Goal: Transaction & Acquisition: Purchase product/service

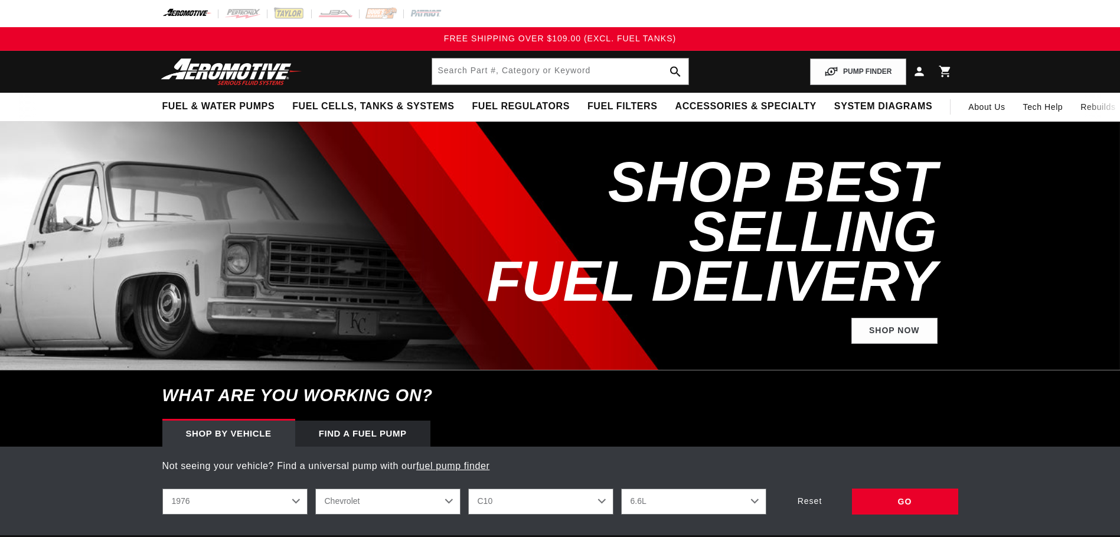
select select "1976"
select select "6.6L"
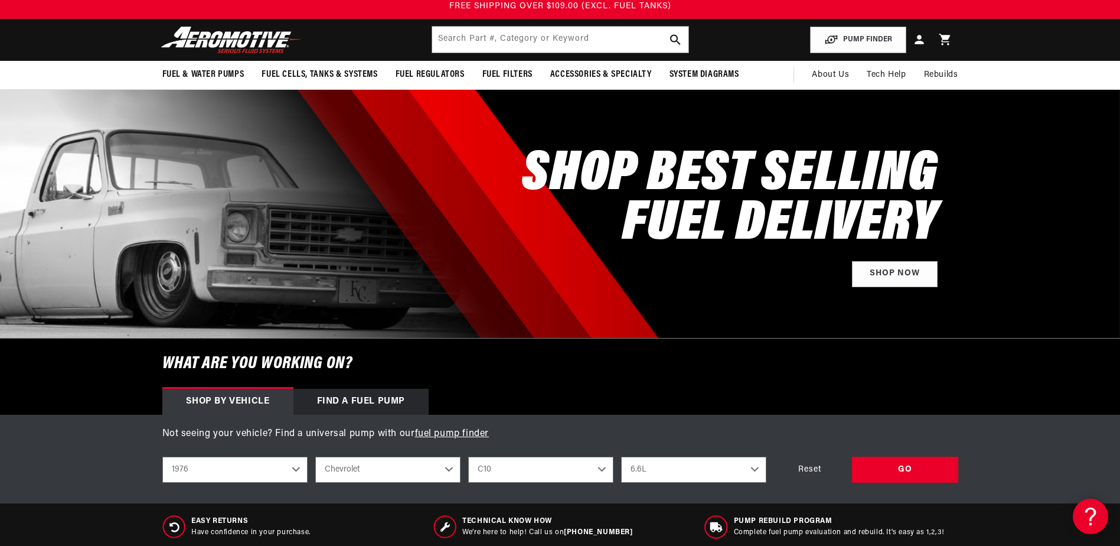
scroll to position [118, 0]
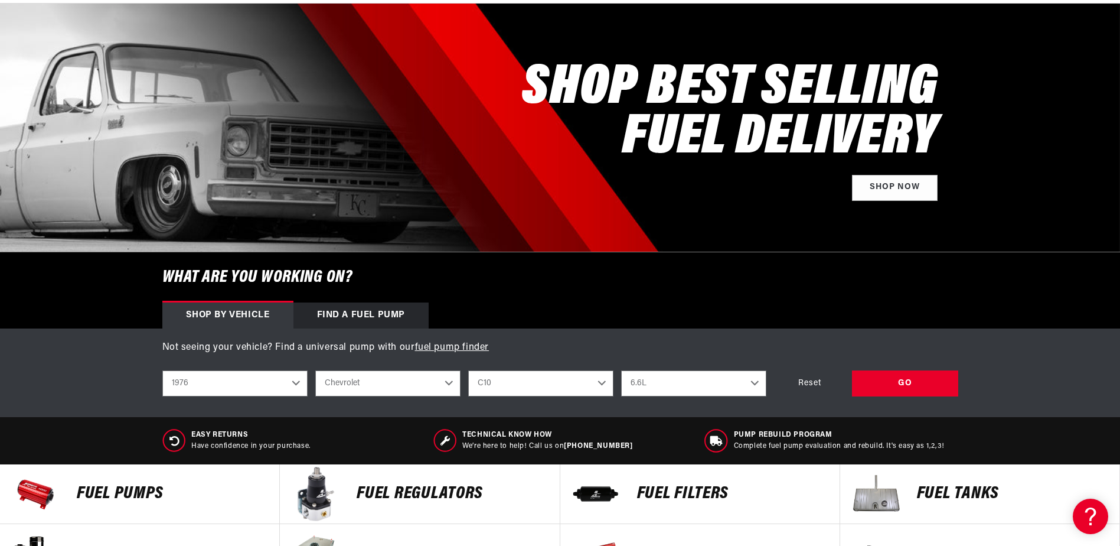
click at [290, 386] on select "2023 2022 2021 2020 2019 2018 2017 2016 2015 2014 2013 2012 2011 2010 2009 2008…" at bounding box center [234, 383] width 145 height 26
click at [162, 370] on select "2023 2022 2021 2020 2019 2018 2017 2016 2015 2014 2013 2012 2011 2010 2009 2008…" at bounding box center [234, 383] width 145 height 26
select select "2004"
select select "Model"
select select "Engine"
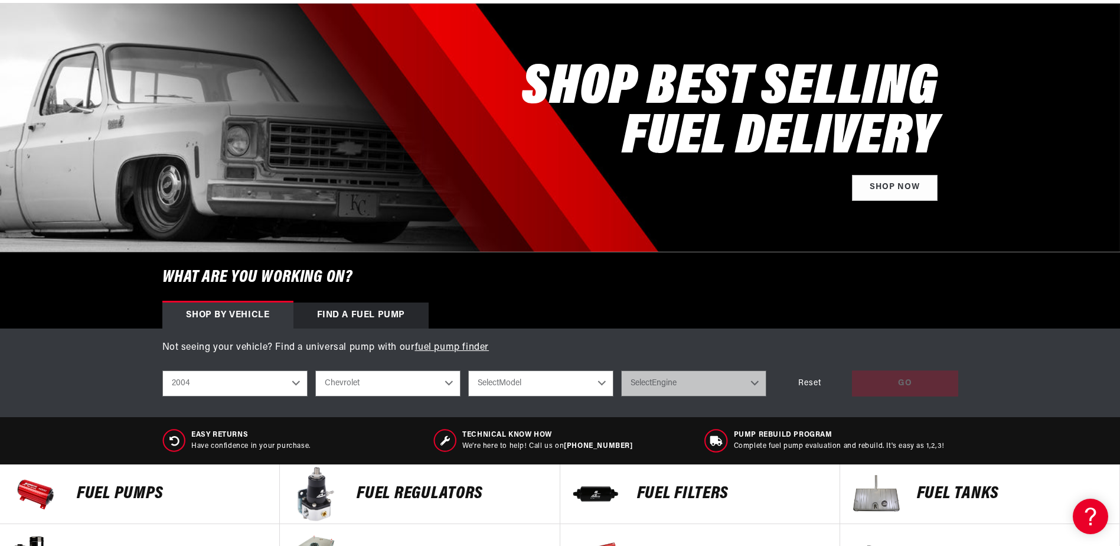
click at [410, 386] on select "Chevrolet Ford GMC Jeep Lincoln Mazda Mercury Mitsubishi Pontiac Subaru" at bounding box center [387, 383] width 145 height 26
click at [315, 370] on select "Chevrolet Ford GMC Jeep Lincoln Mazda Mercury Mitsubishi Pontiac Subaru" at bounding box center [387, 383] width 145 height 26
select select "GMC"
click at [554, 377] on select "Select Model Sierra 1500 Sierra 2500 Sierra 2500 HD Sierra 3500" at bounding box center [540, 383] width 145 height 26
select select "Sierra-1500"
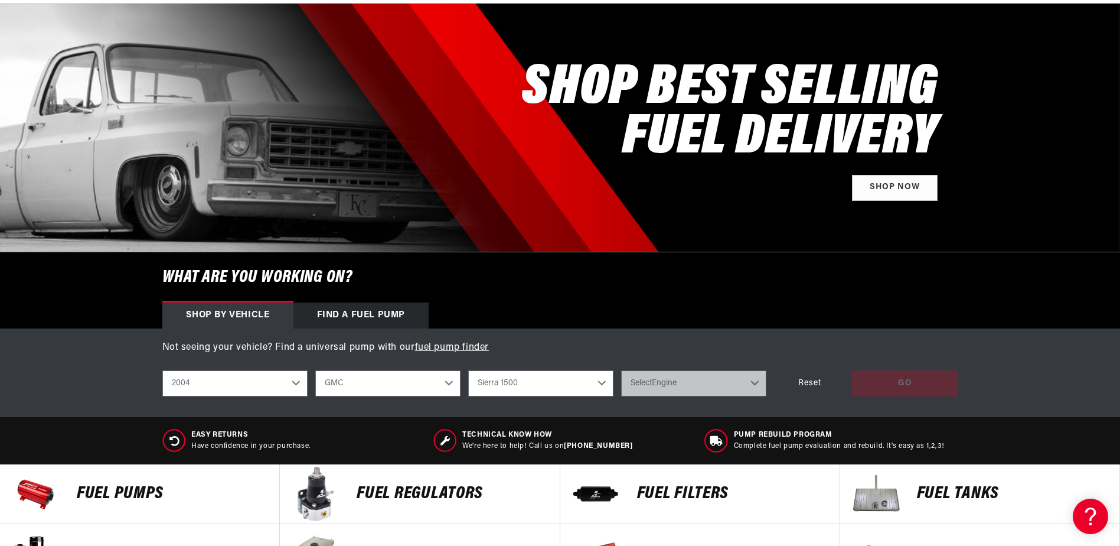
click at [468, 370] on select "Select Model Sierra 1500 Sierra 2500 Sierra 2500 HD Sierra 3500" at bounding box center [540, 383] width 145 height 26
select select "Sierra-1500"
click at [686, 395] on select "Select Engine 4.8L 5.3L 6.0L" at bounding box center [693, 383] width 145 height 26
select select "5.3L"
click at [621, 370] on select "Select Engine 4.8L 5.3L 6.0L" at bounding box center [693, 383] width 145 height 26
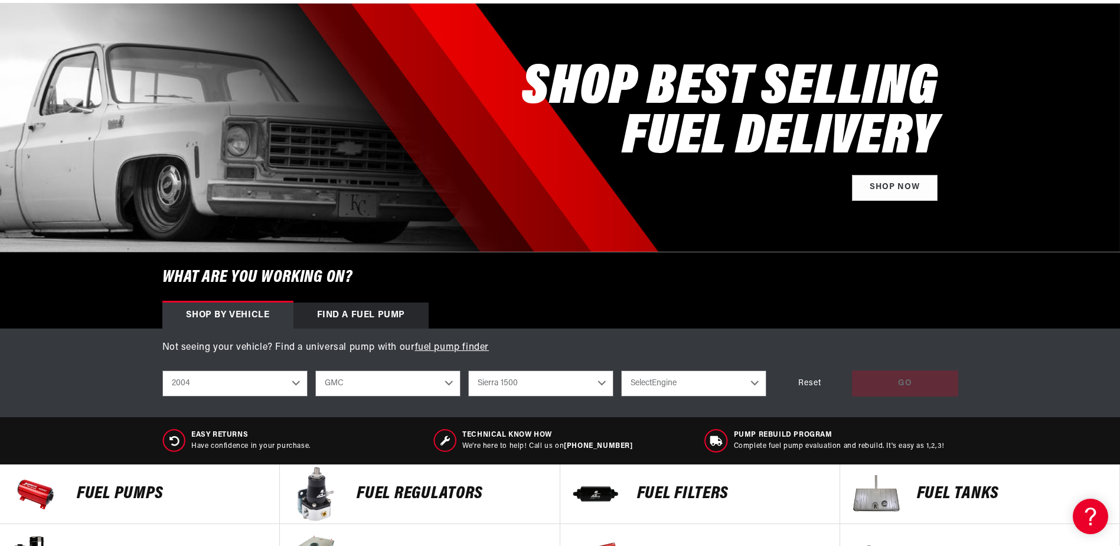
select select "5.3L"
click at [901, 372] on div "GO" at bounding box center [905, 383] width 106 height 27
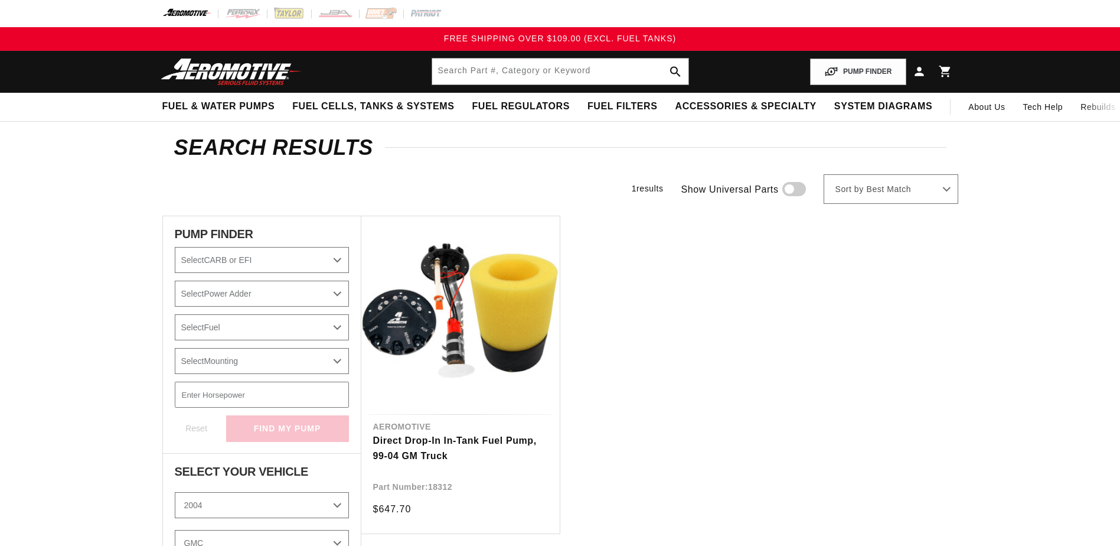
select select "2004"
select select "GMC"
select select "5.3L"
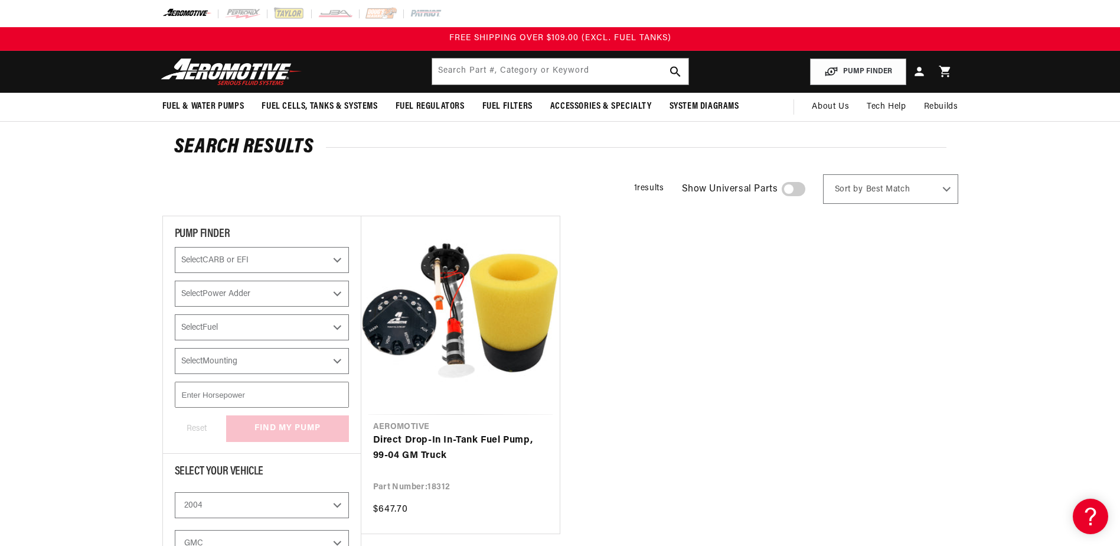
scroll to position [177, 0]
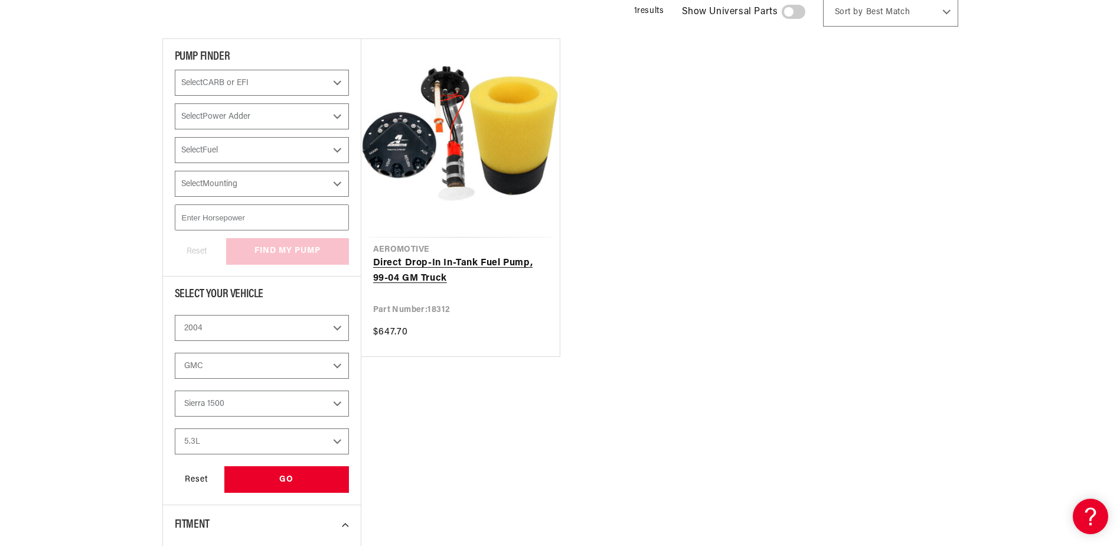
click at [470, 263] on link "Direct Drop-In In-Tank Fuel Pump, 99-04 GM Truck" at bounding box center [460, 271] width 175 height 30
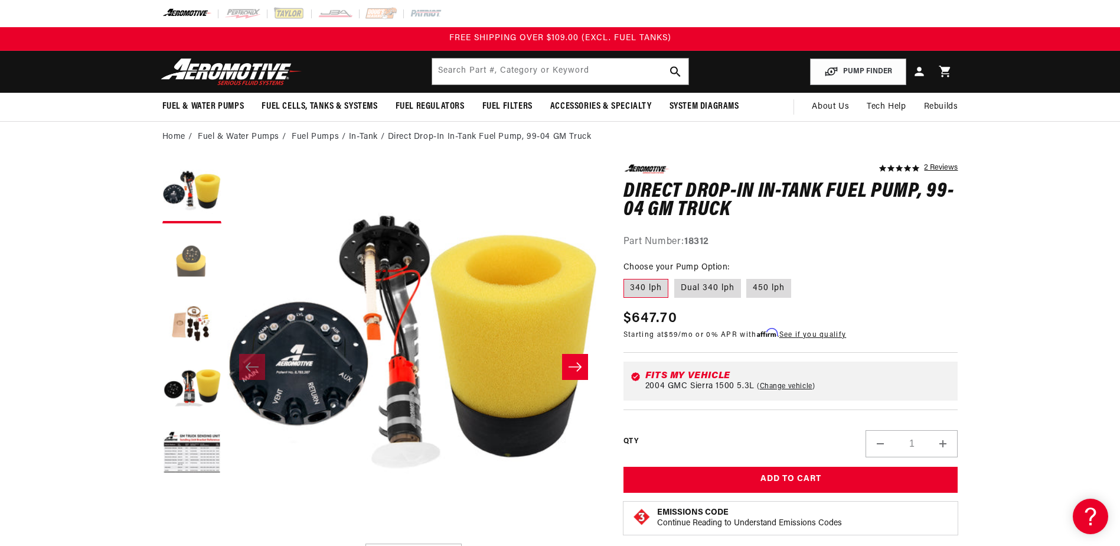
click at [188, 254] on button "Load image 2 in gallery view" at bounding box center [191, 258] width 59 height 59
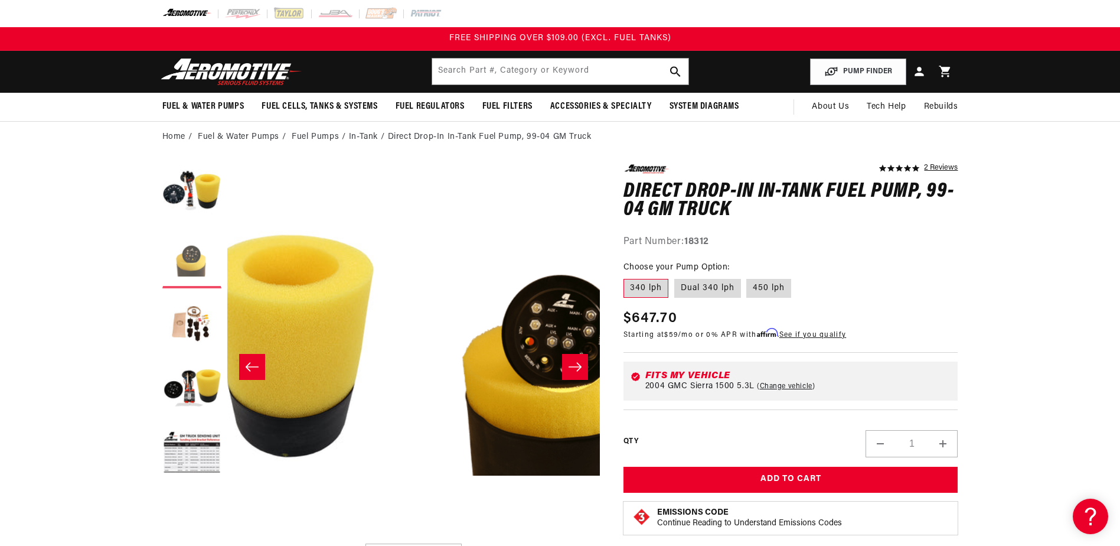
scroll to position [0, 373]
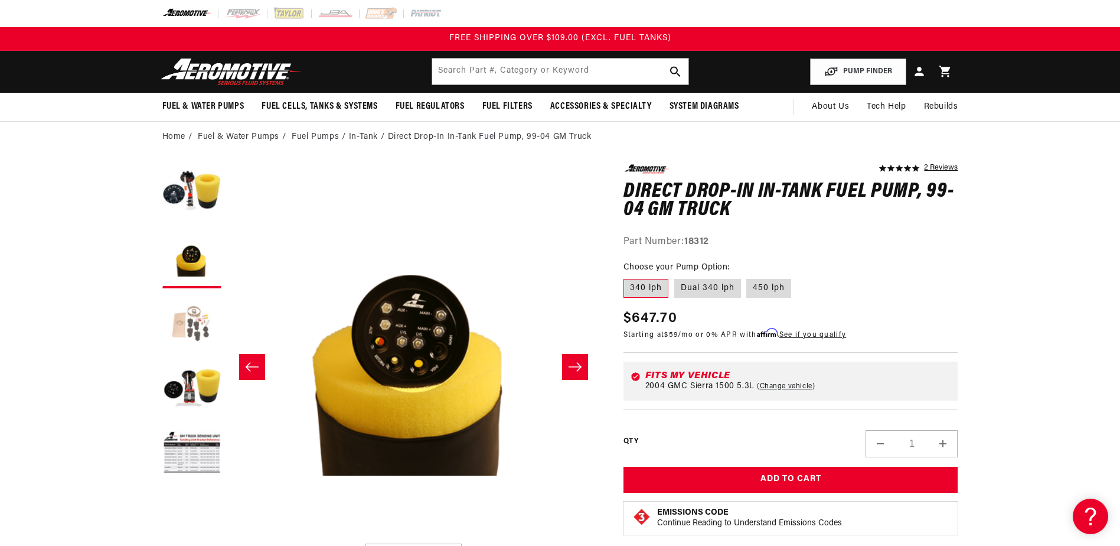
click at [197, 330] on button "Load image 3 in gallery view" at bounding box center [191, 323] width 59 height 59
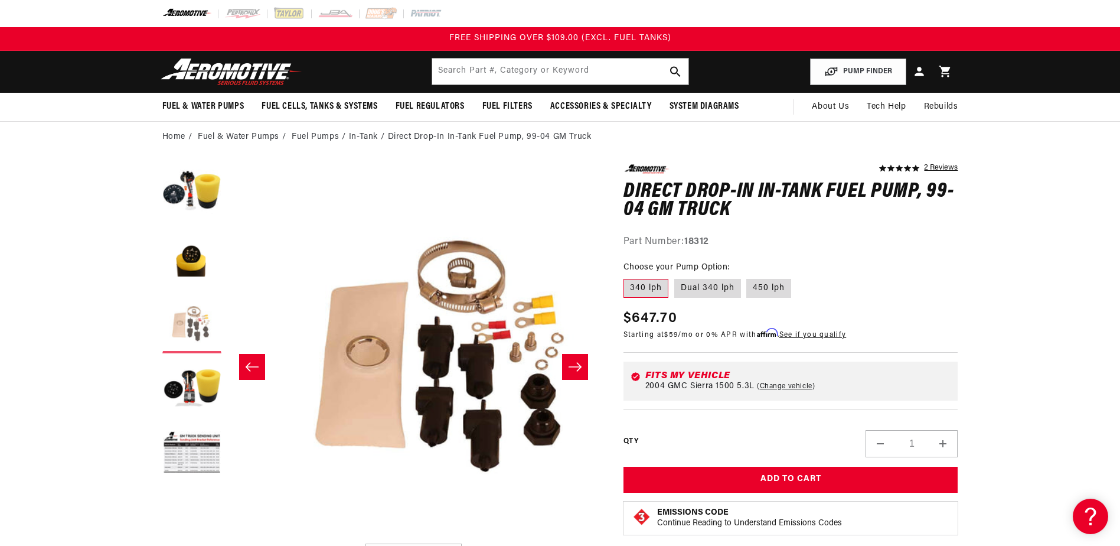
scroll to position [0, 746]
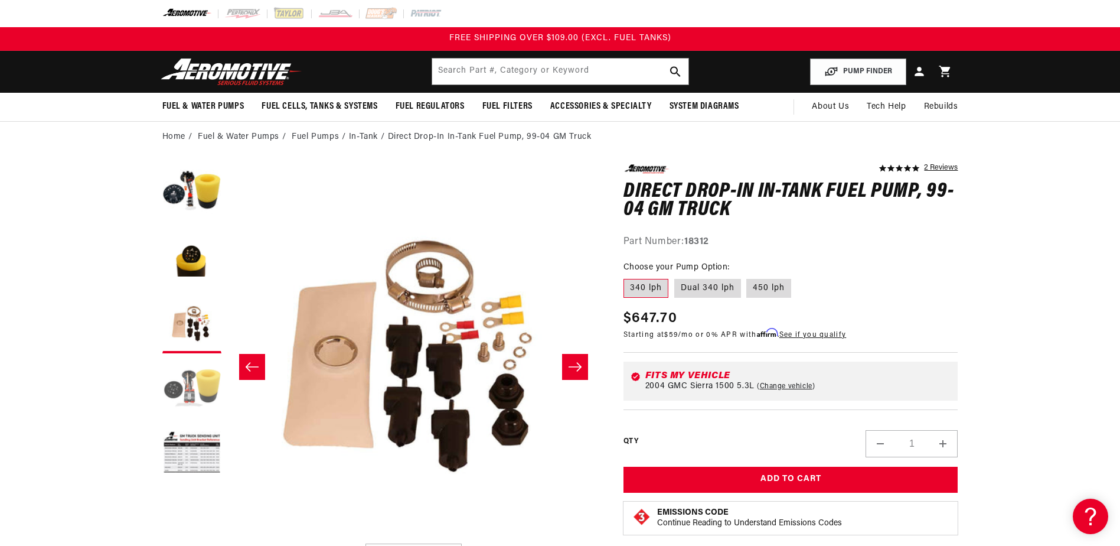
click at [193, 403] on button "Load image 4 in gallery view" at bounding box center [191, 388] width 59 height 59
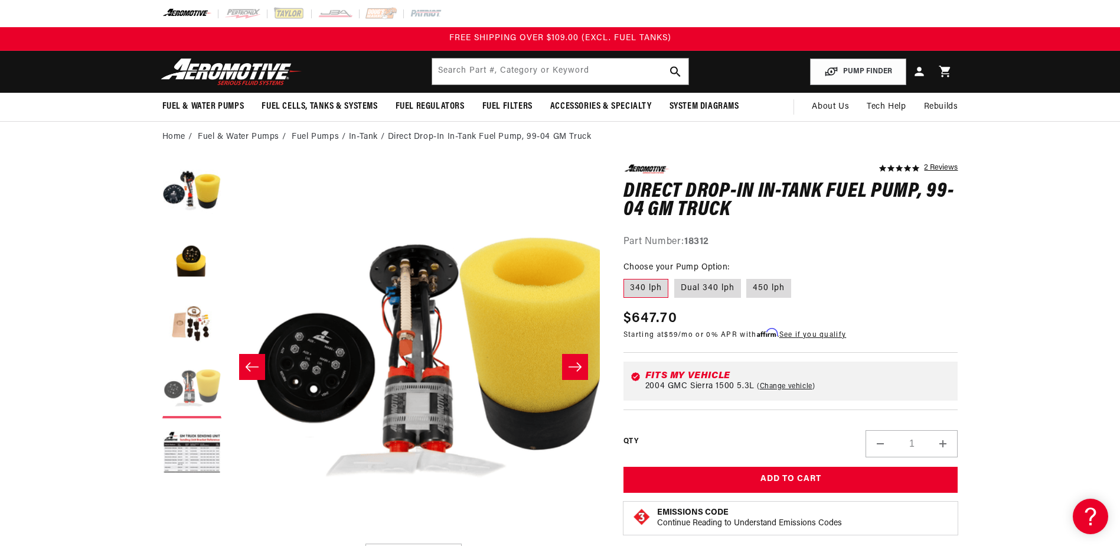
scroll to position [0, 1119]
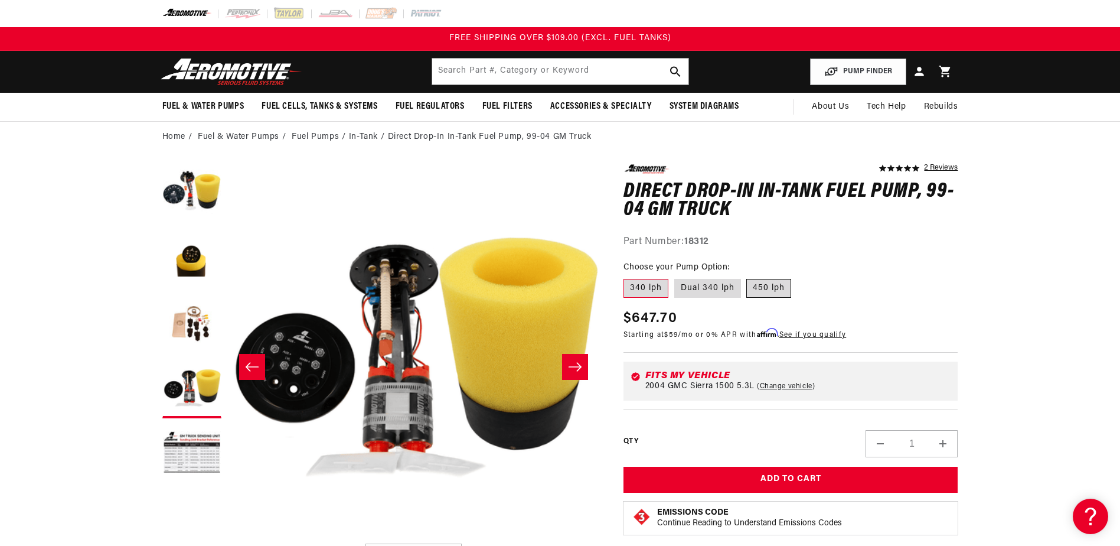
click at [764, 293] on label "450 lph" at bounding box center [769, 288] width 45 height 19
click at [748, 277] on input "450 lph" at bounding box center [747, 276] width 1 height 1
radio input "true"
click at [166, 448] on button "Load image 5 in gallery view" at bounding box center [191, 453] width 59 height 59
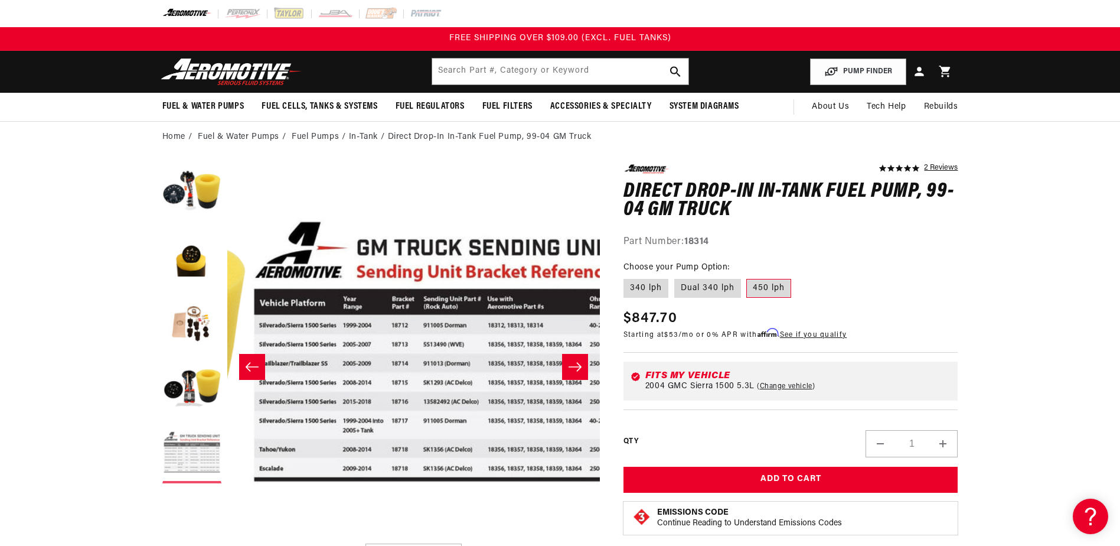
scroll to position [0, 1492]
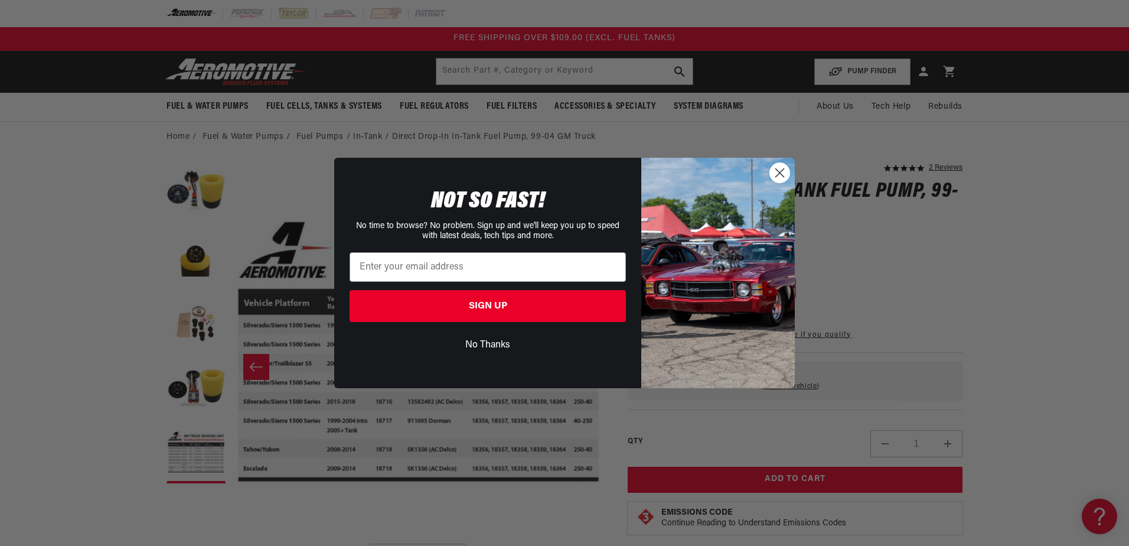
click at [777, 171] on circle "Close dialog" at bounding box center [779, 172] width 19 height 19
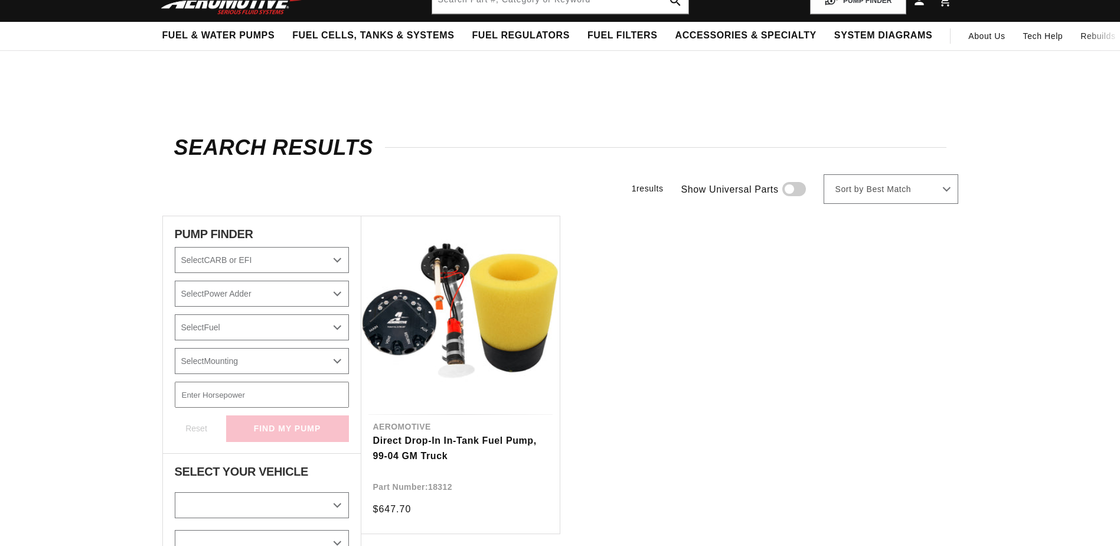
select select "Year"
select select "Make"
select select "Model"
select select "Engine"
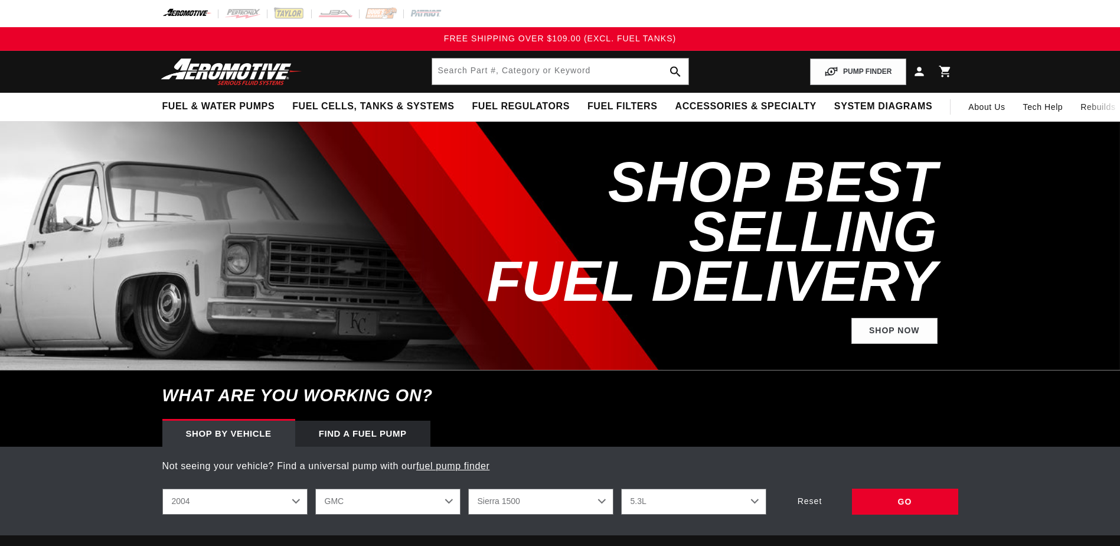
select select "2004"
select select "GMC"
select select "5.3L"
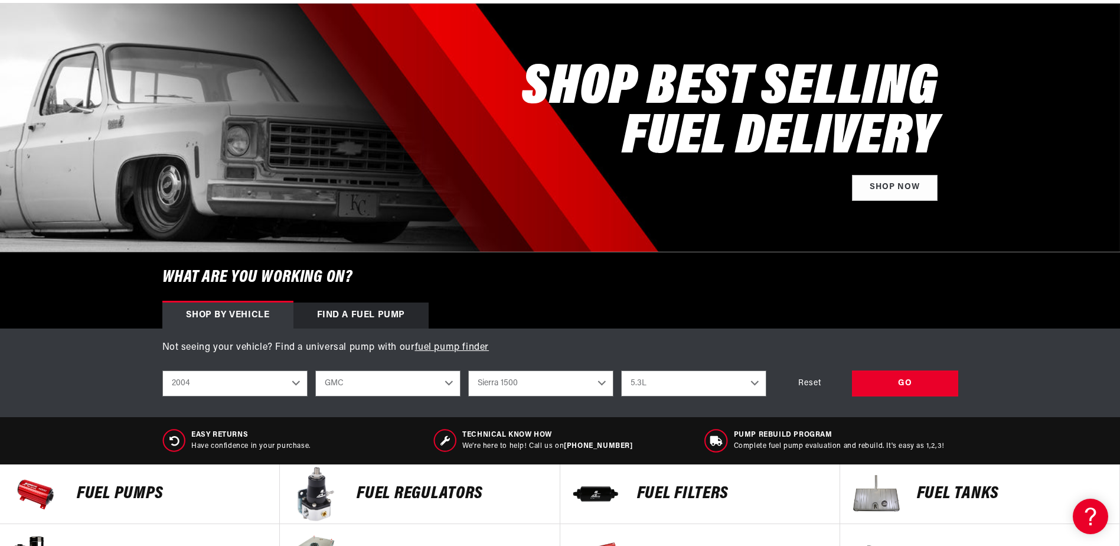
click at [294, 392] on select "2023 2022 2021 2020 2019 2018 2017 2016 2015 2014 2013 2012 2011 2010 2009 2008…" at bounding box center [234, 383] width 145 height 26
click at [162, 370] on select "2023 2022 2021 2020 2019 2018 2017 2016 2015 2014 2013 2012 2011 2010 2009 2008…" at bounding box center [234, 383] width 145 height 26
select select "2005"
click at [926, 387] on div "GO" at bounding box center [905, 383] width 106 height 27
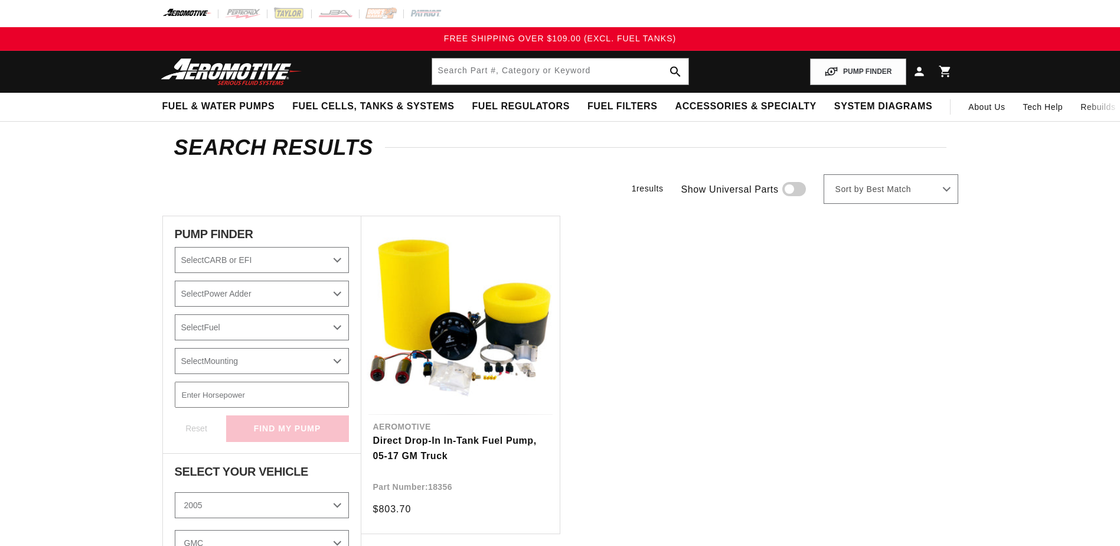
select select "2005"
select select "GMC"
select select "5.3L"
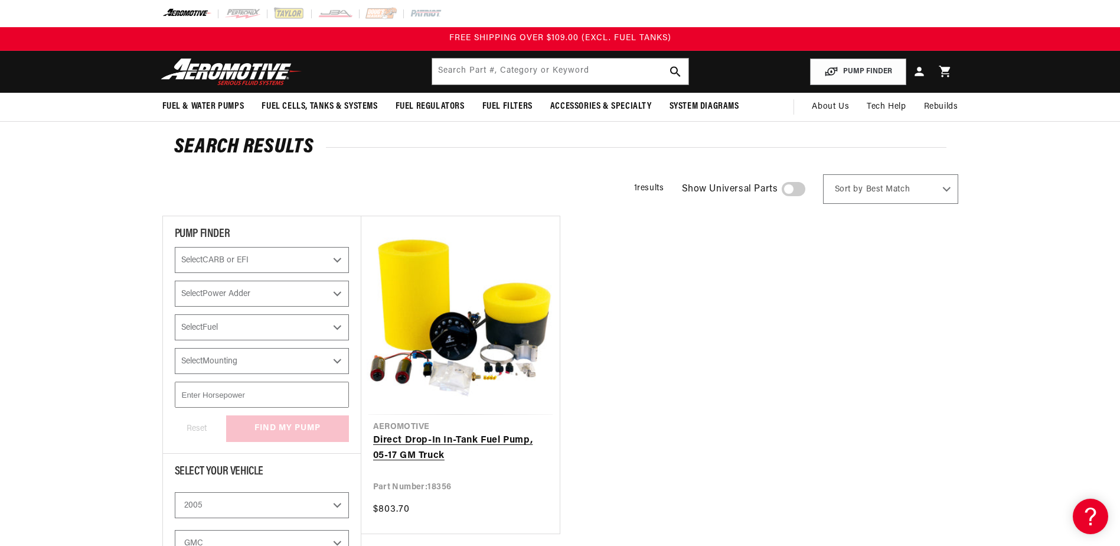
click at [470, 440] on link "Direct Drop-In In-Tank Fuel Pump, 05-17 GM Truck" at bounding box center [460, 448] width 175 height 30
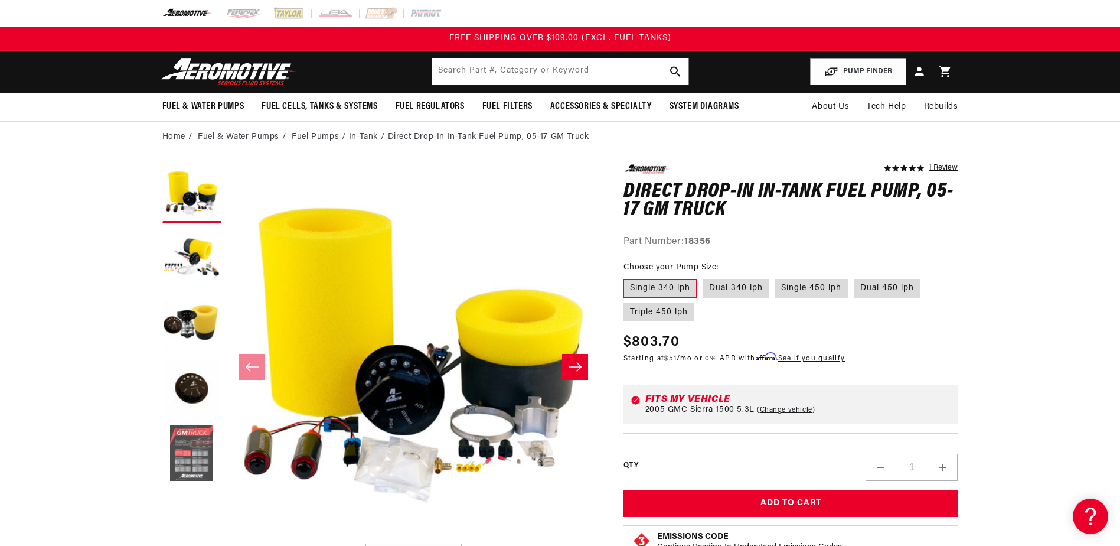
click at [194, 440] on button "Load image 5 in gallery view" at bounding box center [191, 453] width 59 height 59
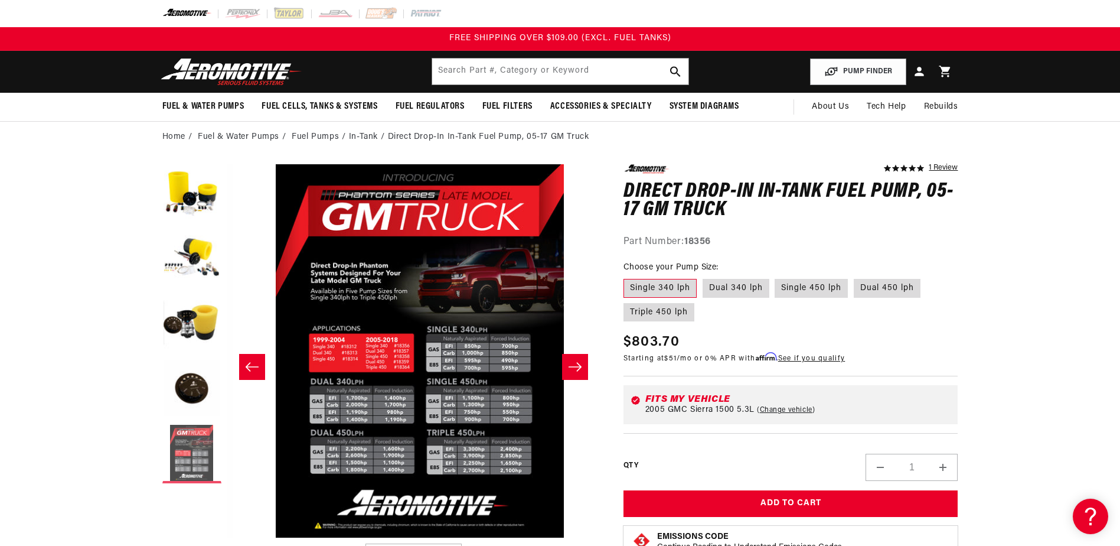
scroll to position [0, 1492]
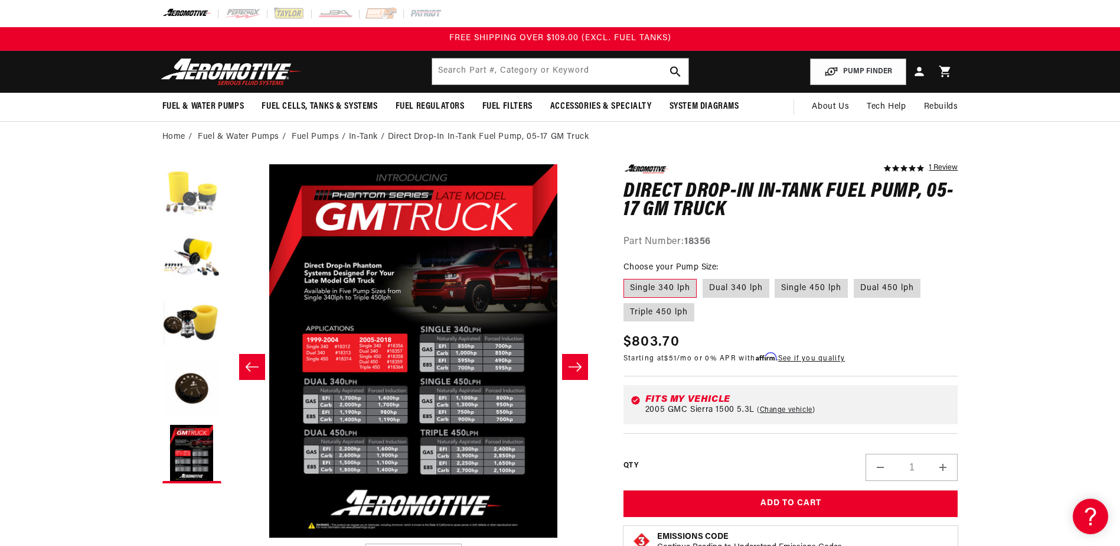
click at [200, 211] on button "Load image 1 in gallery view" at bounding box center [191, 193] width 59 height 59
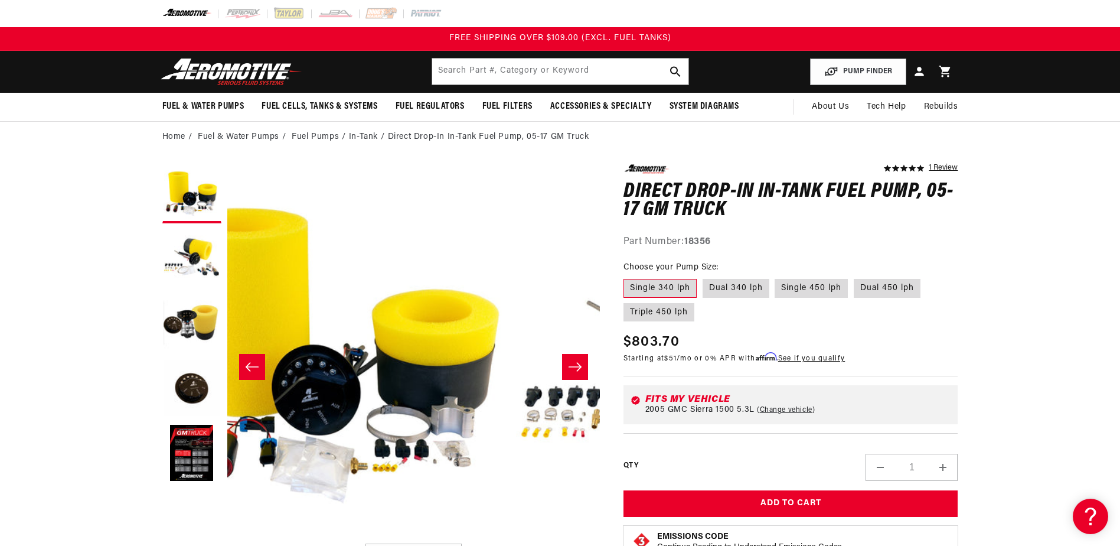
scroll to position [0, 0]
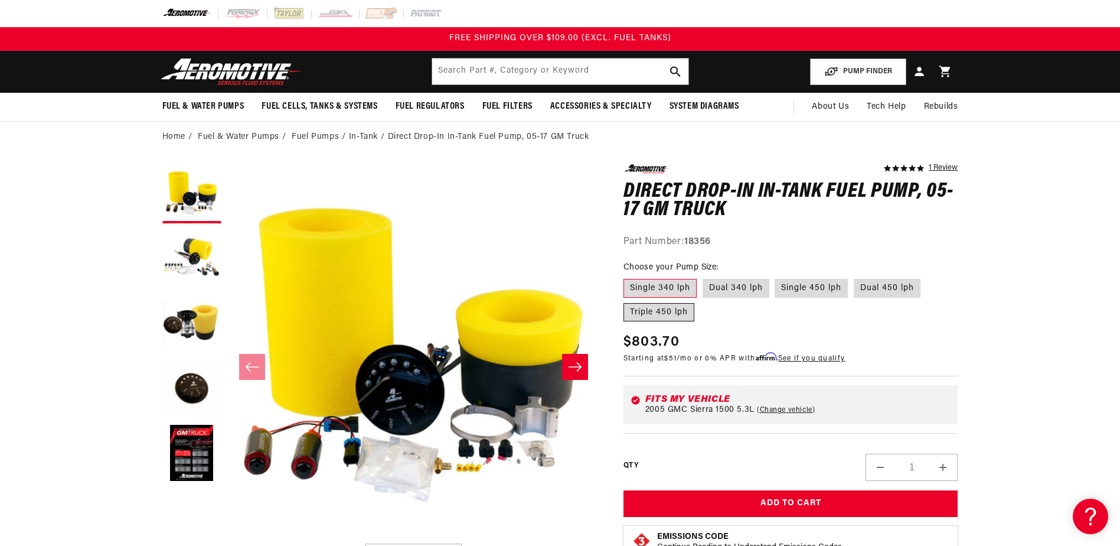
click at [663, 313] on label "Triple 450 lph" at bounding box center [659, 312] width 71 height 19
click at [927, 277] on input "Triple 450 lph" at bounding box center [927, 276] width 1 height 1
radio input "true"
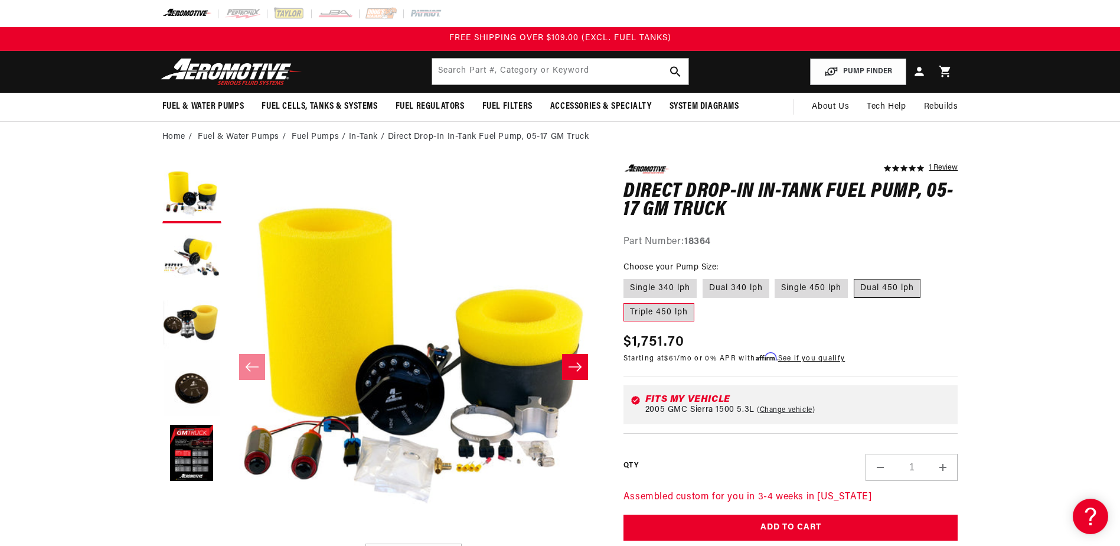
click at [905, 286] on label "Dual 450 lph" at bounding box center [887, 288] width 67 height 19
click at [855, 277] on input "Dual 450 lph" at bounding box center [854, 276] width 1 height 1
radio input "true"
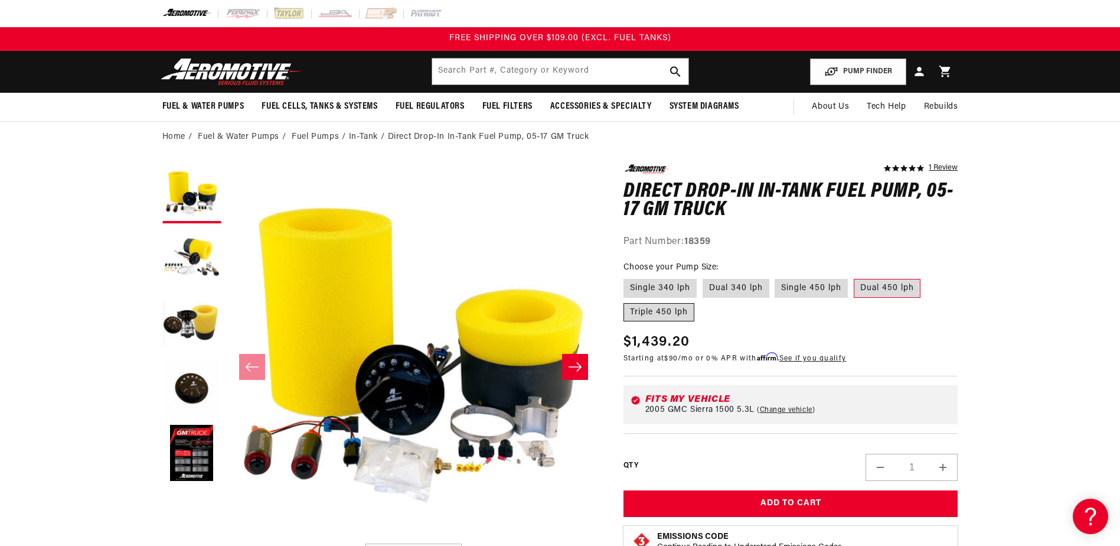
click at [675, 316] on label "Triple 450 lph" at bounding box center [659, 312] width 71 height 19
click at [927, 277] on input "Triple 450 lph" at bounding box center [927, 276] width 1 height 1
radio input "true"
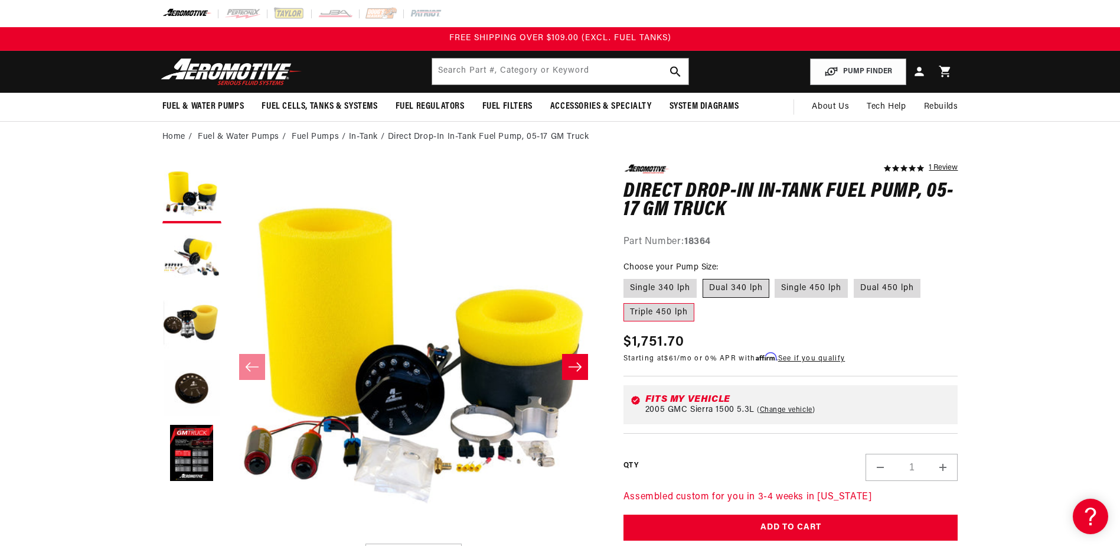
click at [713, 292] on label "Dual 340 lph" at bounding box center [736, 288] width 67 height 19
click at [703, 277] on input "Dual 340 lph" at bounding box center [703, 276] width 1 height 1
radio input "true"
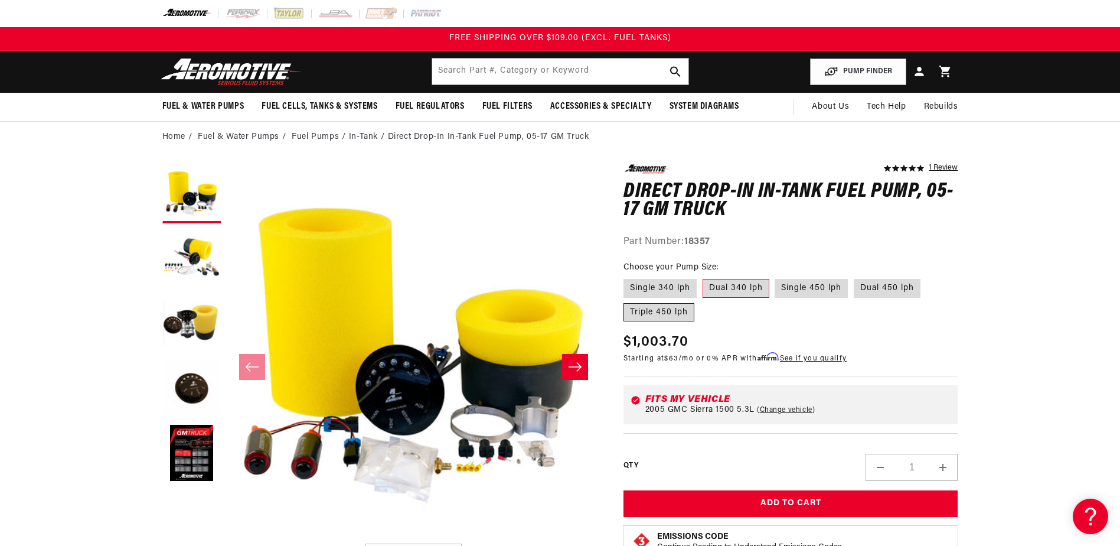
click at [676, 313] on label "Triple 450 lph" at bounding box center [659, 312] width 71 height 19
click at [927, 277] on input "Triple 450 lph" at bounding box center [927, 276] width 1 height 1
radio input "true"
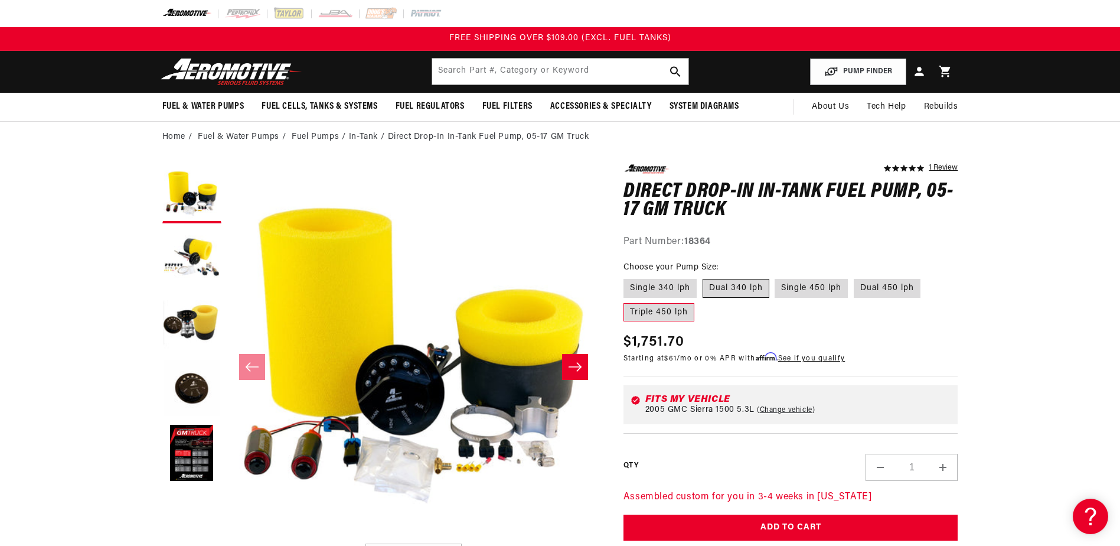
click at [729, 286] on label "Dual 340 lph" at bounding box center [736, 288] width 67 height 19
click at [703, 277] on input "Dual 340 lph" at bounding box center [703, 276] width 1 height 1
radio input "true"
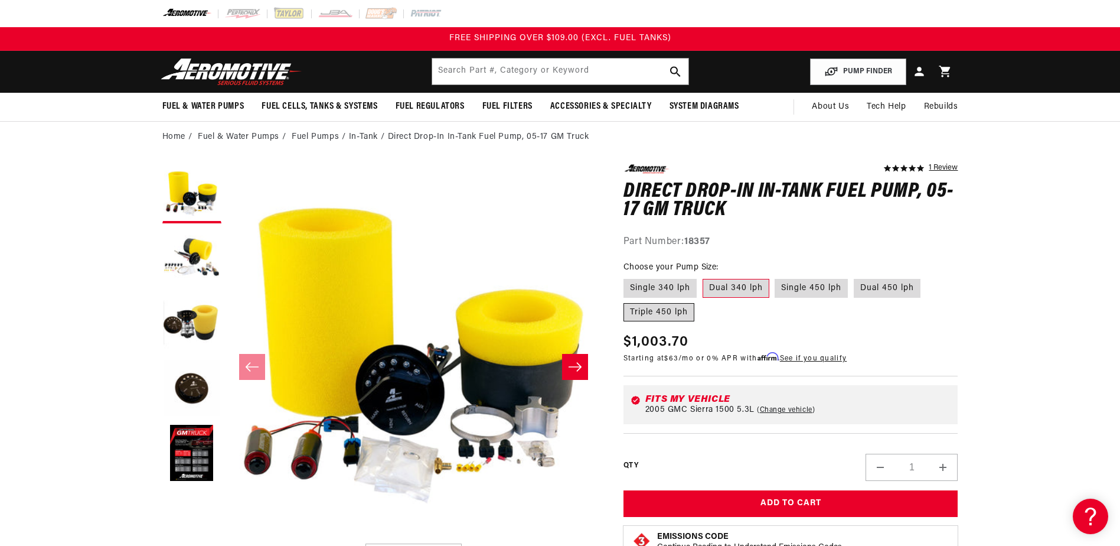
click at [690, 306] on label "Triple 450 lph" at bounding box center [659, 312] width 71 height 19
click at [927, 277] on input "Triple 450 lph" at bounding box center [927, 276] width 1 height 1
radio input "true"
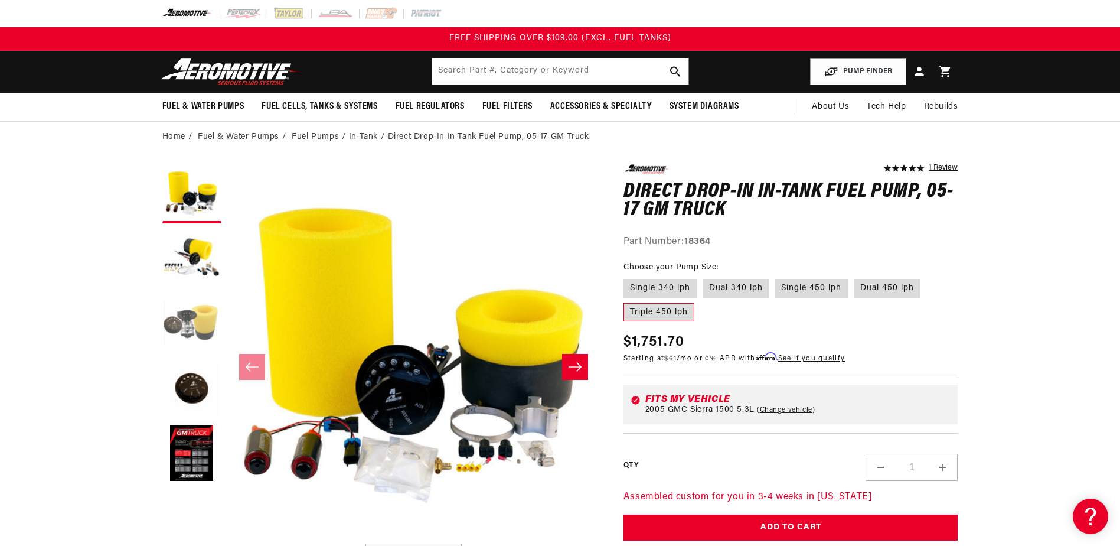
click at [203, 335] on button "Load image 3 in gallery view" at bounding box center [191, 323] width 59 height 59
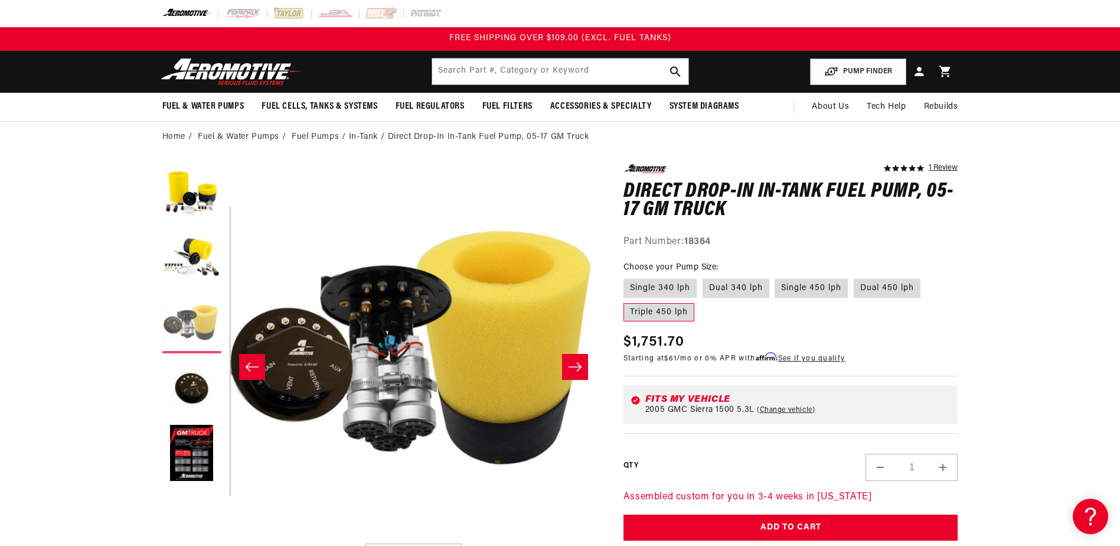
scroll to position [0, 746]
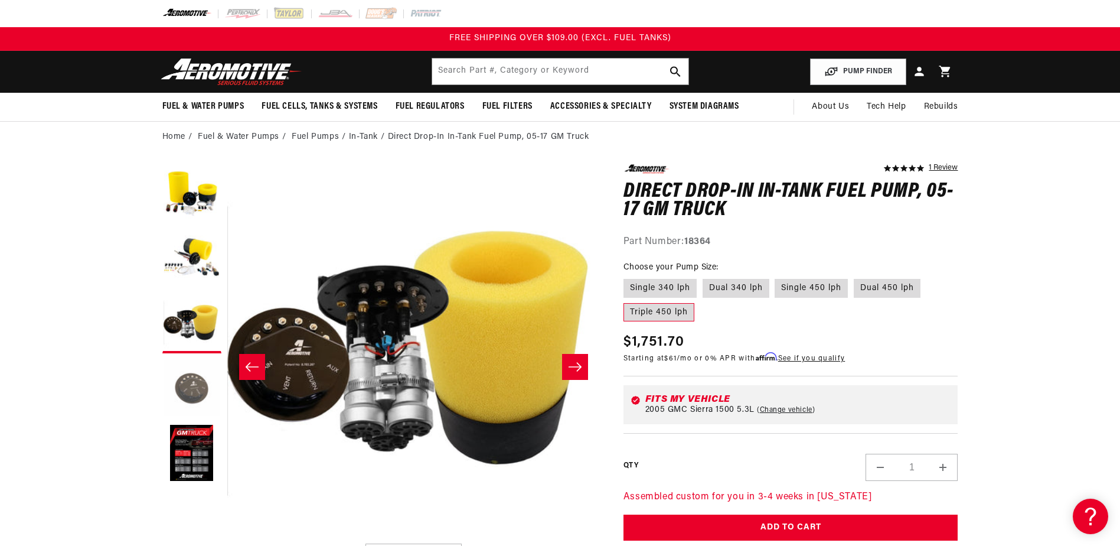
click at [203, 399] on button "Load image 4 in gallery view" at bounding box center [191, 388] width 59 height 59
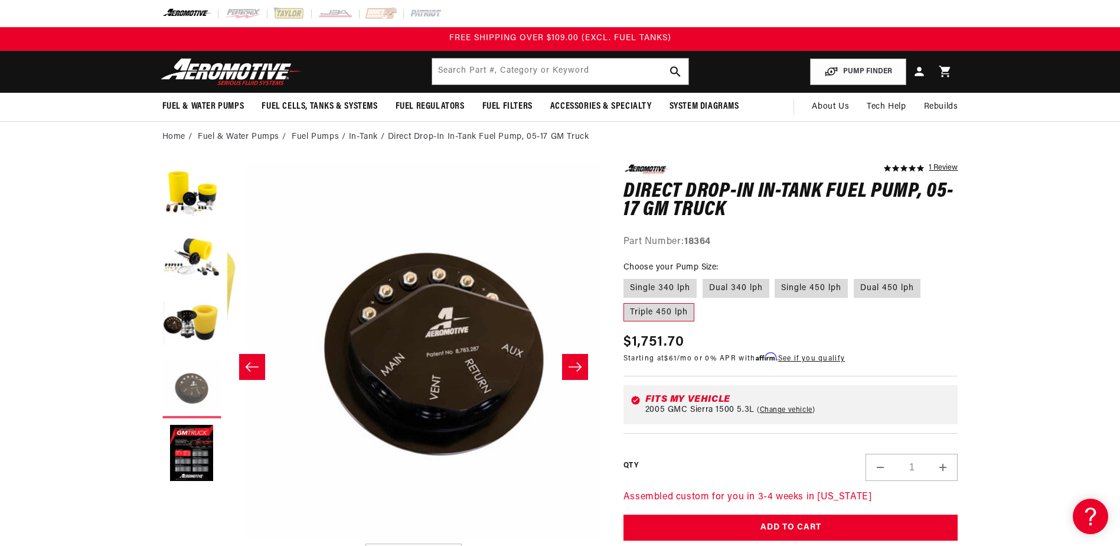
scroll to position [0, 1119]
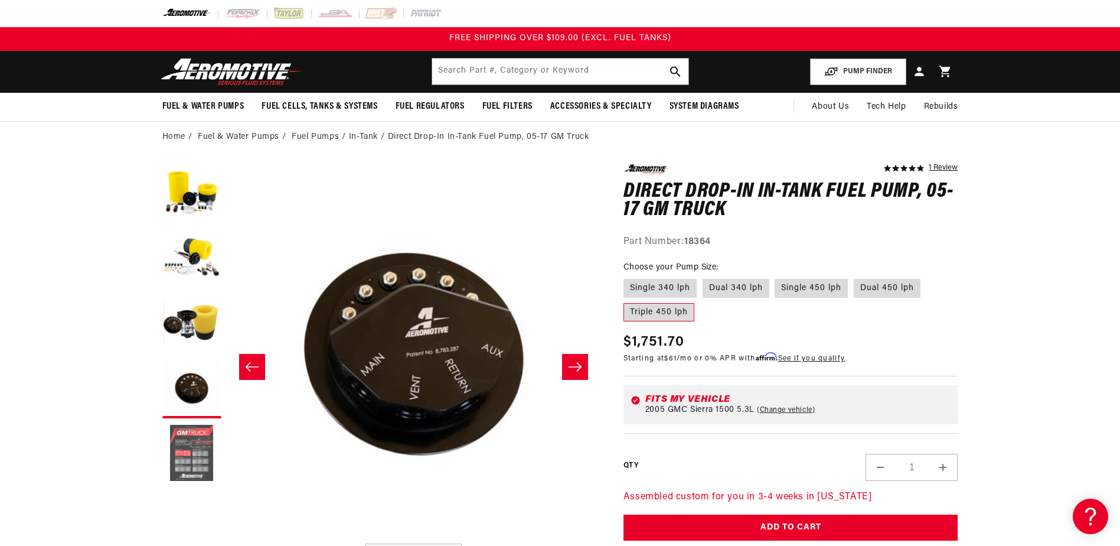
click at [207, 454] on button "Load image 5 in gallery view" at bounding box center [191, 453] width 59 height 59
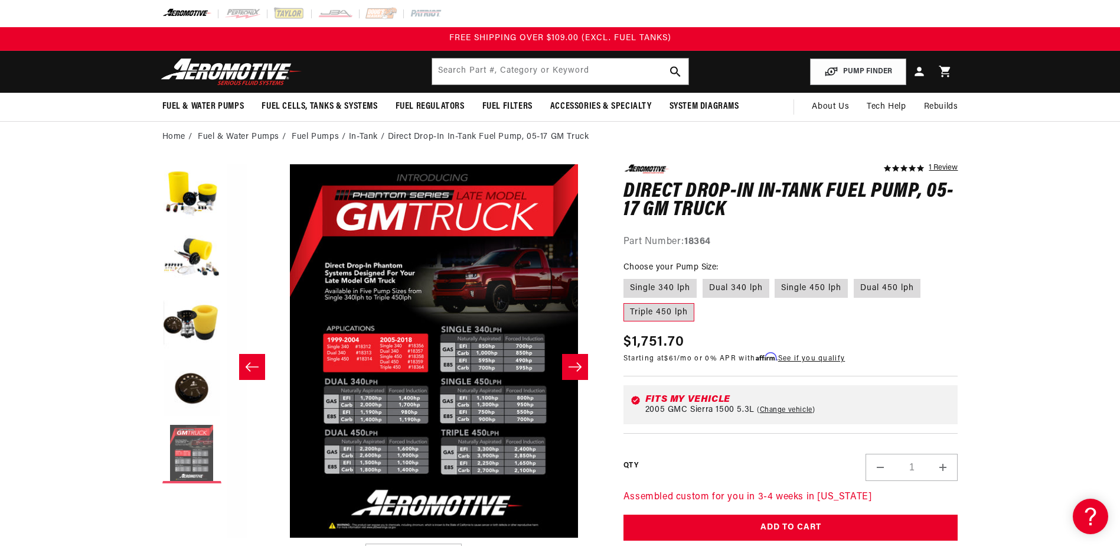
scroll to position [0, 1492]
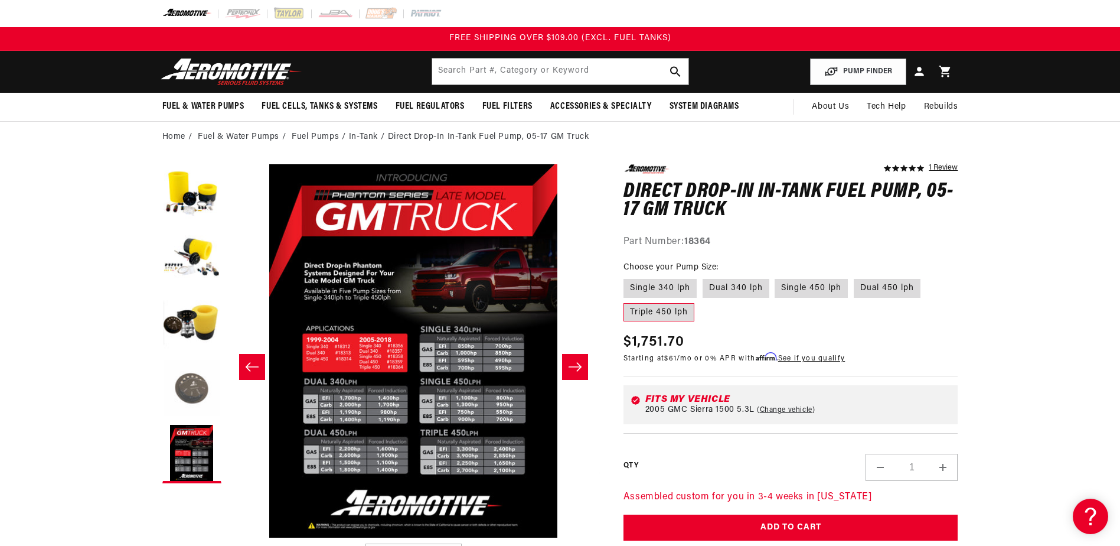
click at [174, 384] on button "Load image 4 in gallery view" at bounding box center [191, 388] width 59 height 59
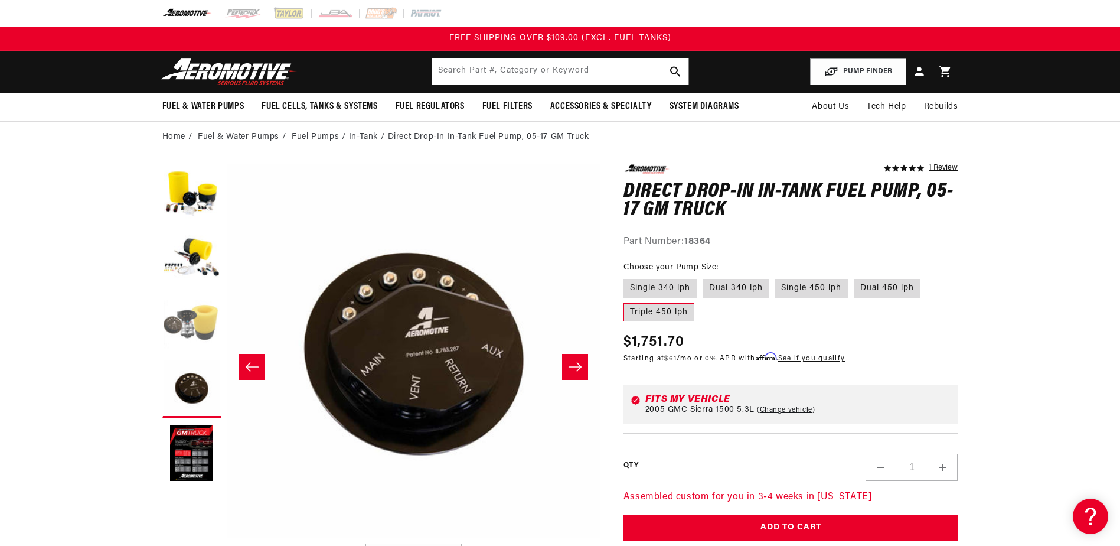
click at [180, 334] on button "Load image 3 in gallery view" at bounding box center [191, 323] width 59 height 59
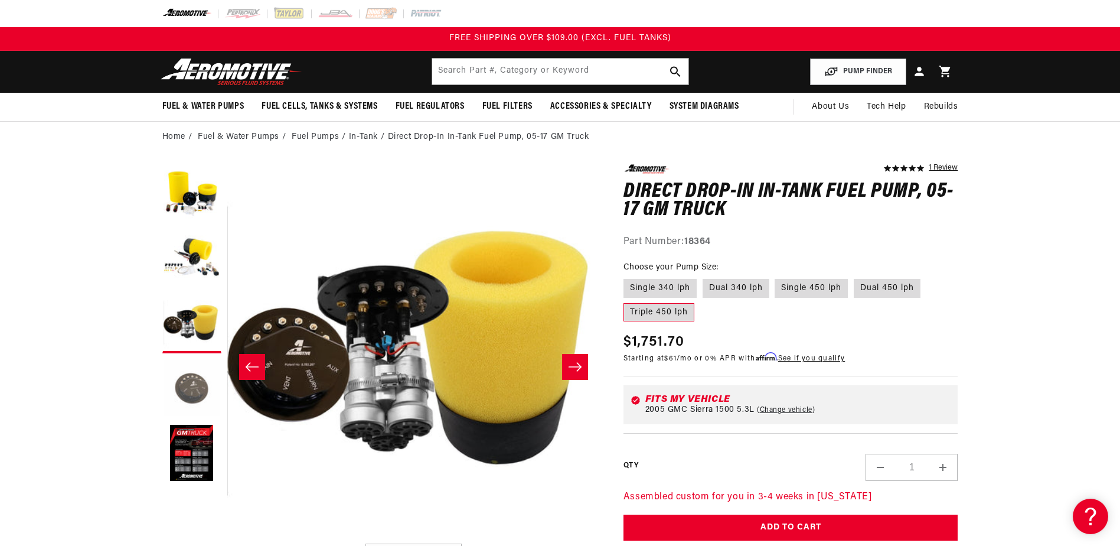
click at [181, 370] on button "Load image 4 in gallery view" at bounding box center [191, 388] width 59 height 59
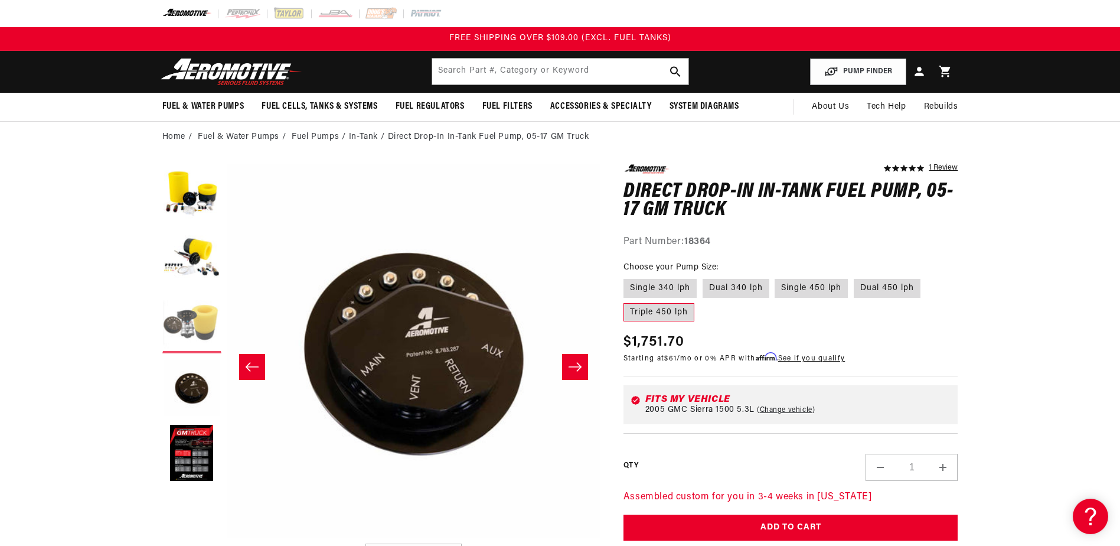
click at [190, 328] on button "Load image 3 in gallery view" at bounding box center [191, 323] width 59 height 59
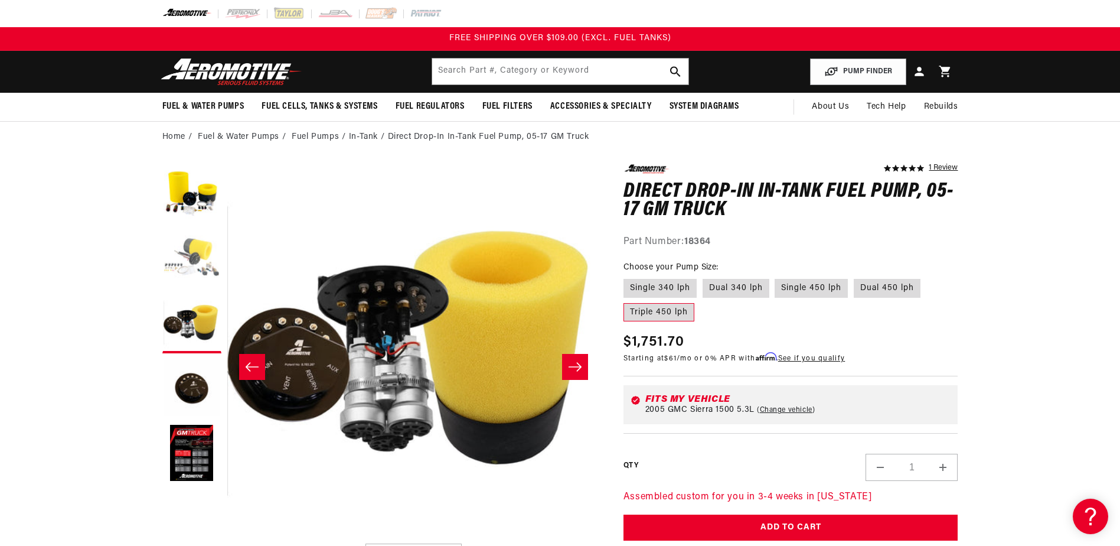
click at [186, 266] on button "Load image 2 in gallery view" at bounding box center [191, 258] width 59 height 59
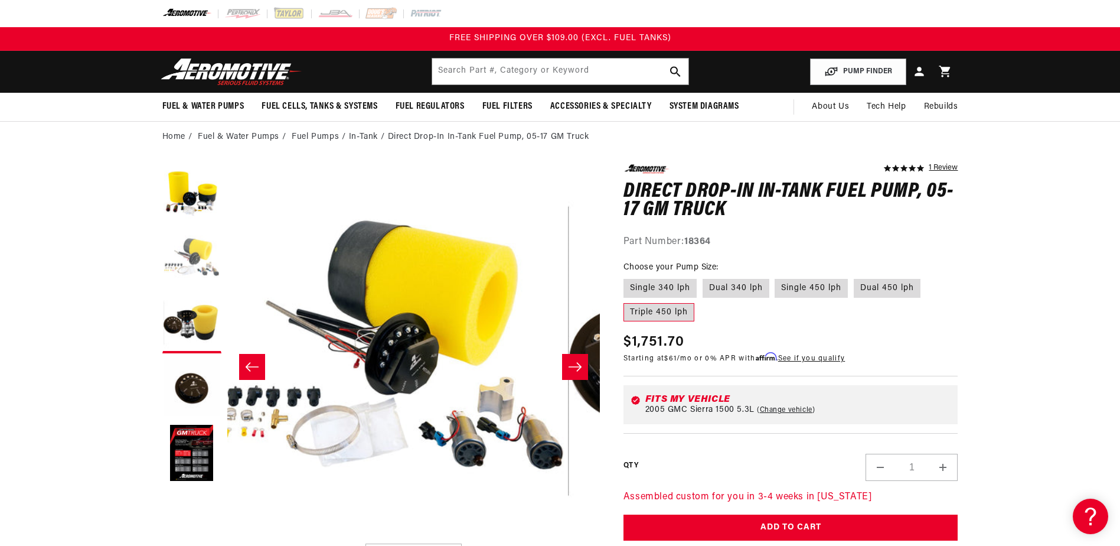
scroll to position [0, 373]
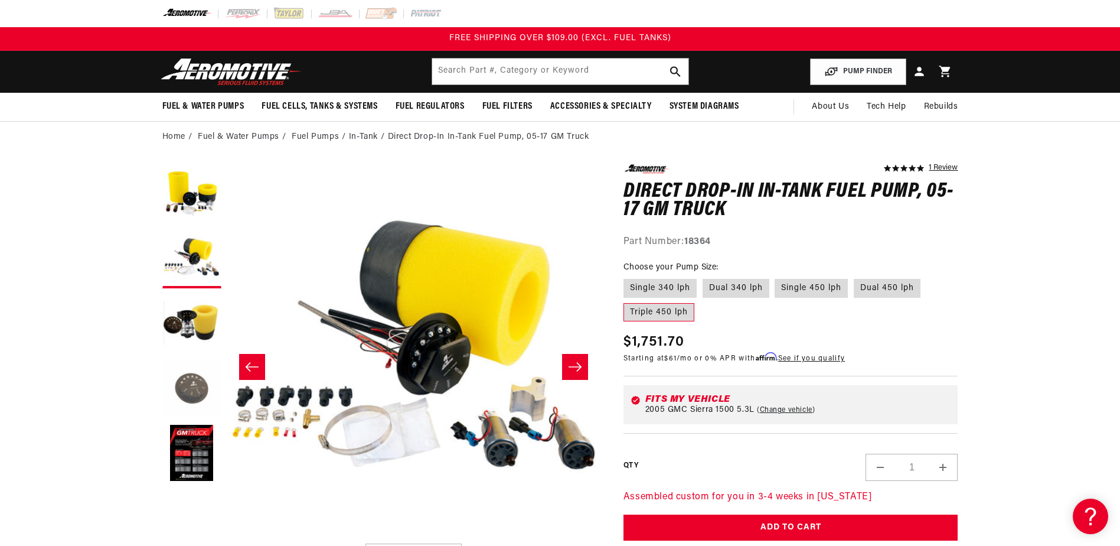
click at [201, 405] on button "Load image 4 in gallery view" at bounding box center [191, 388] width 59 height 59
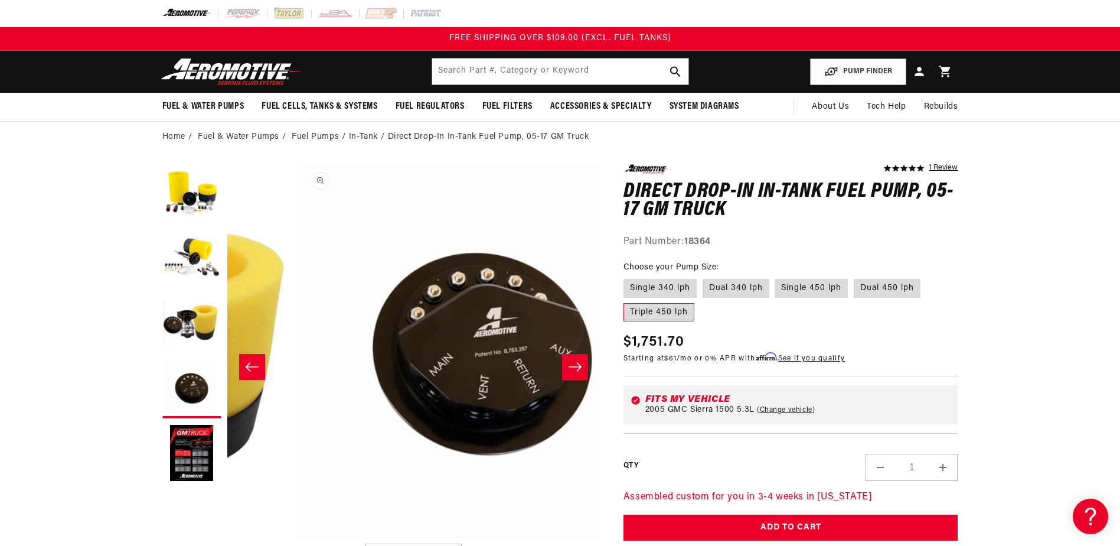
scroll to position [0, 1119]
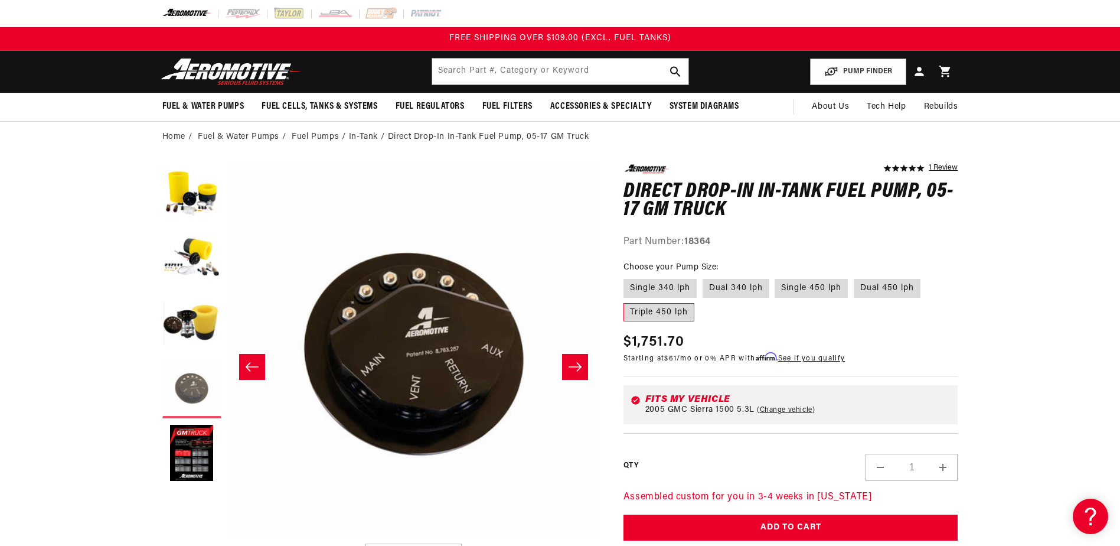
click at [199, 389] on button "Load image 4 in gallery view" at bounding box center [191, 388] width 59 height 59
click at [197, 327] on button "Load image 3 in gallery view" at bounding box center [191, 323] width 59 height 59
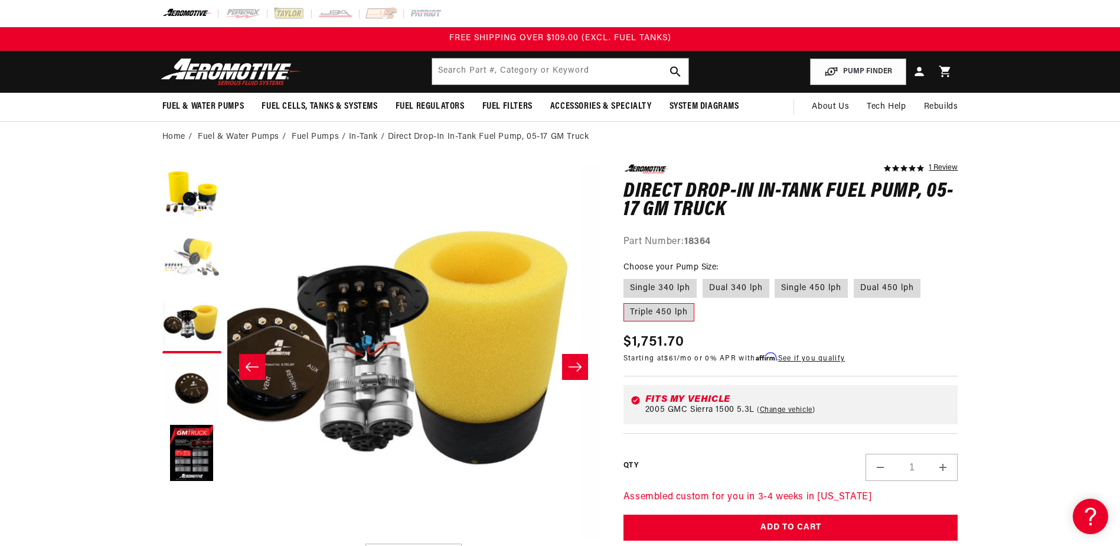
click at [199, 278] on button "Load image 2 in gallery view" at bounding box center [191, 258] width 59 height 59
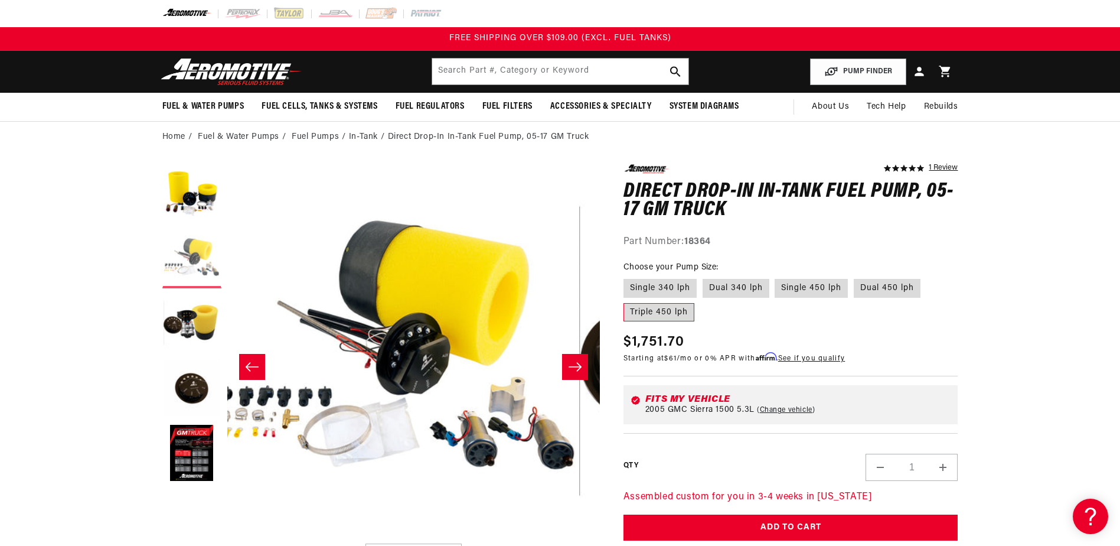
scroll to position [0, 373]
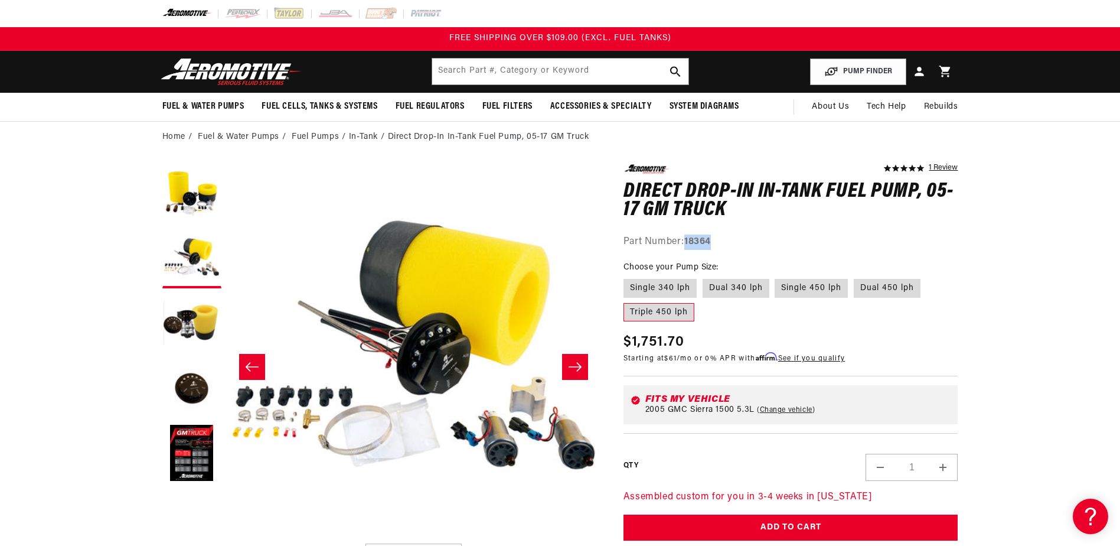
drag, startPoint x: 687, startPoint y: 242, endPoint x: 717, endPoint y: 245, distance: 30.3
click at [717, 245] on div "Part Number: 18364" at bounding box center [791, 241] width 335 height 15
drag, startPoint x: 717, startPoint y: 245, endPoint x: 705, endPoint y: 245, distance: 12.4
copy strong "18364"
